Goal: Transaction & Acquisition: Book appointment/travel/reservation

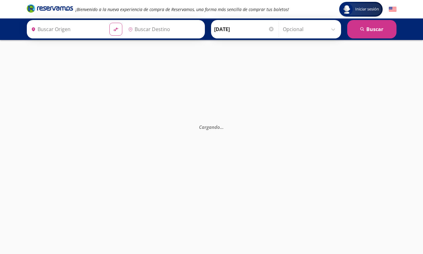
type input "[GEOGRAPHIC_DATA], [GEOGRAPHIC_DATA]"
type input "Central de Autobuses, [GEOGRAPHIC_DATA]"
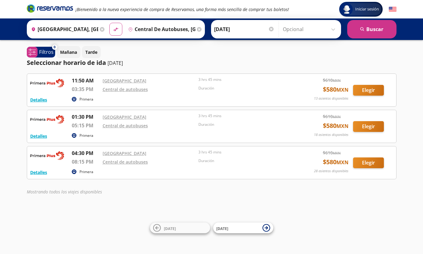
click at [195, 26] on input "Central de Autobuses, [GEOGRAPHIC_DATA]" at bounding box center [161, 29] width 70 height 15
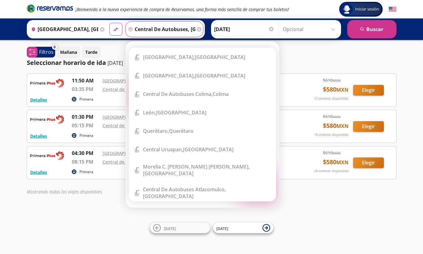
click at [201, 31] on icon at bounding box center [199, 29] width 5 height 5
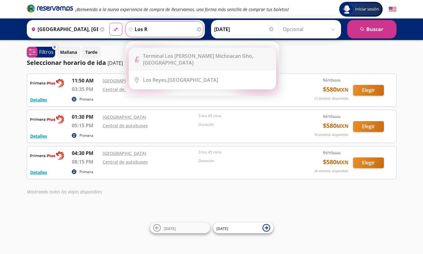
click at [255, 56] on div "Terminal Los [PERSON_NAME] Michoacan Gho, [GEOGRAPHIC_DATA]" at bounding box center [207, 60] width 128 height 14
type input "Terminal Los [PERSON_NAME] Michoacan Gho, [GEOGRAPHIC_DATA]"
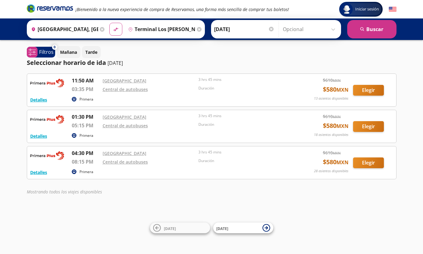
click at [201, 29] on icon at bounding box center [199, 29] width 5 height 5
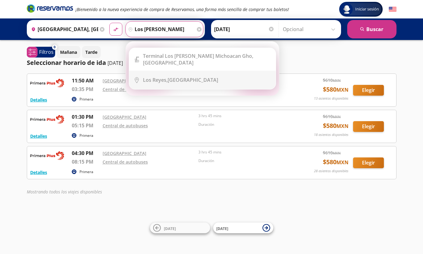
click at [202, 77] on div "[GEOGRAPHIC_DATA][PERSON_NAME], [GEOGRAPHIC_DATA]" at bounding box center [180, 80] width 75 height 7
type input "[GEOGRAPHIC_DATA][PERSON_NAME], [GEOGRAPHIC_DATA]"
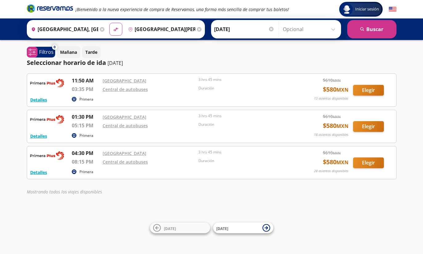
click at [373, 28] on button "search [GEOGRAPHIC_DATA]" at bounding box center [371, 29] width 49 height 18
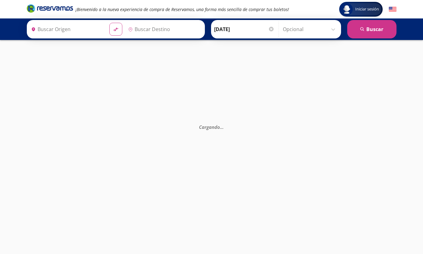
type input "[GEOGRAPHIC_DATA][PERSON_NAME], [GEOGRAPHIC_DATA]"
type input "[GEOGRAPHIC_DATA], [GEOGRAPHIC_DATA]"
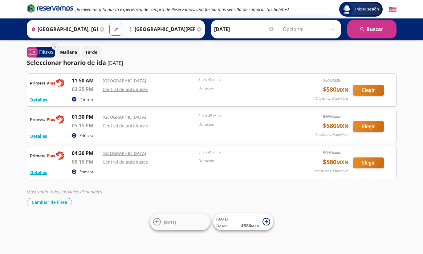
click at [366, 125] on button "Elegir" at bounding box center [368, 126] width 31 height 11
